Goal: Information Seeking & Learning: Learn about a topic

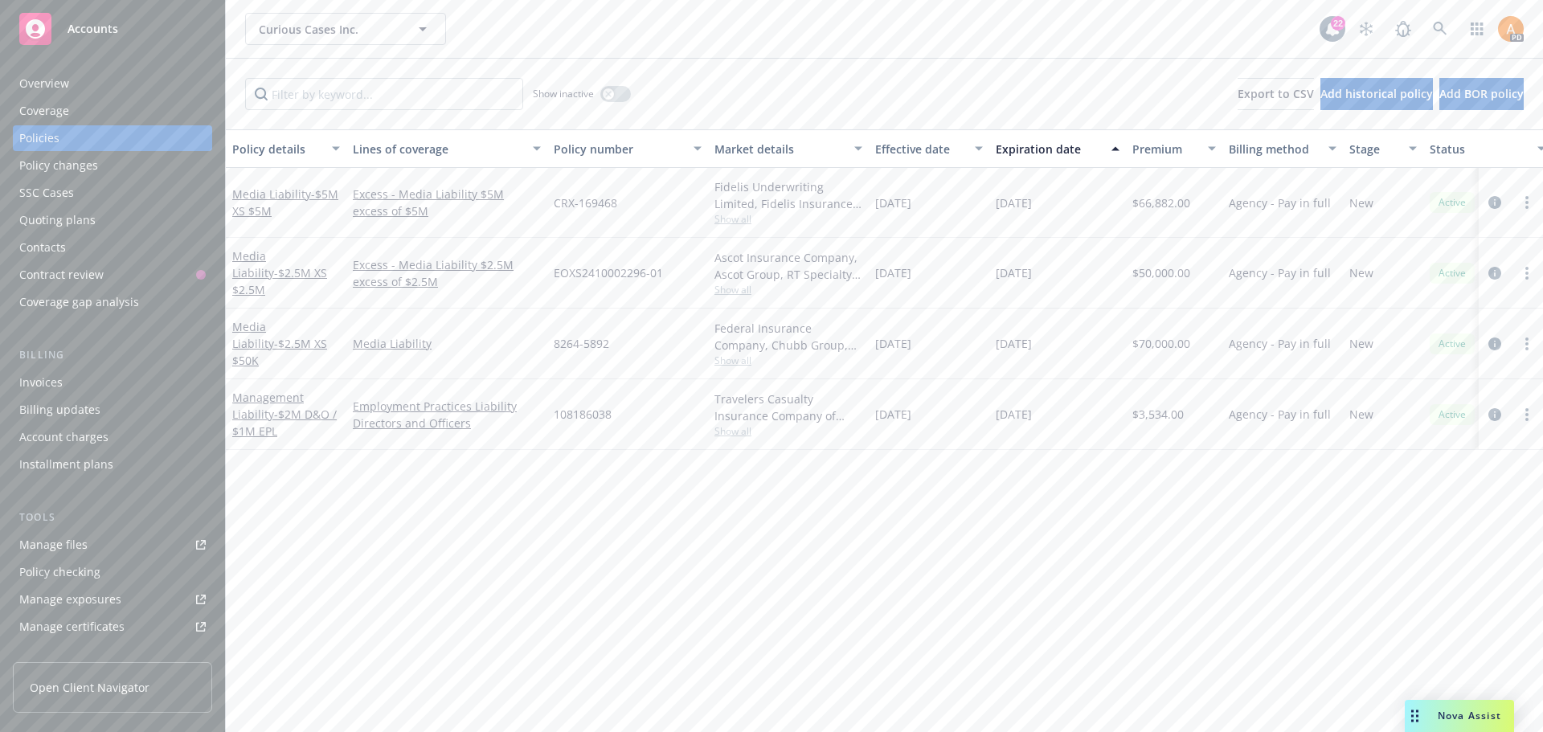
click at [746, 363] on span "Show all" at bounding box center [788, 361] width 148 height 14
click at [265, 339] on link "Media Liability - $2.5M XS $50K" at bounding box center [279, 343] width 95 height 49
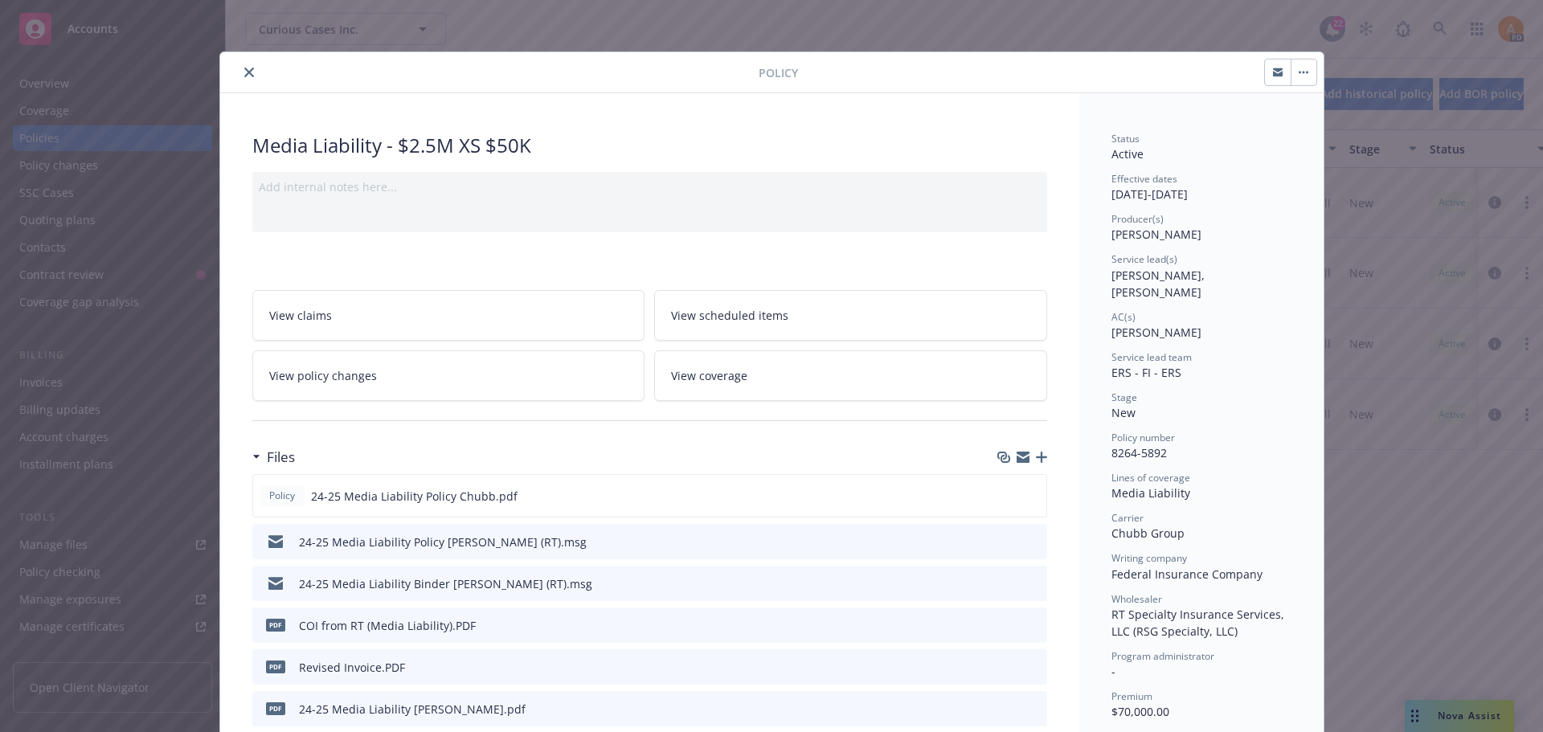
click at [248, 72] on button "close" at bounding box center [248, 72] width 19 height 19
